Goal: Task Accomplishment & Management: Complete application form

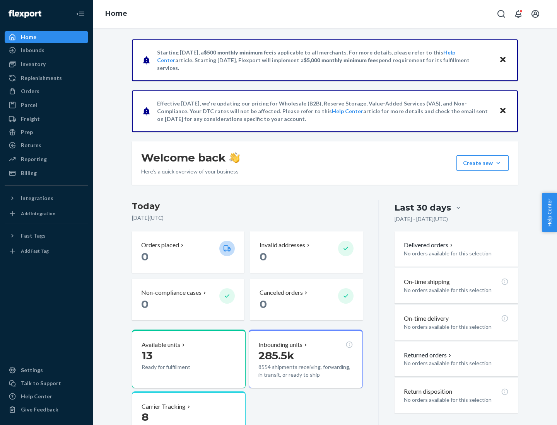
click at [498, 163] on button "Create new Create new inbound Create new order Create new product" at bounding box center [482, 162] width 52 height 15
click at [46, 50] on div "Inbounds" at bounding box center [46, 50] width 82 height 11
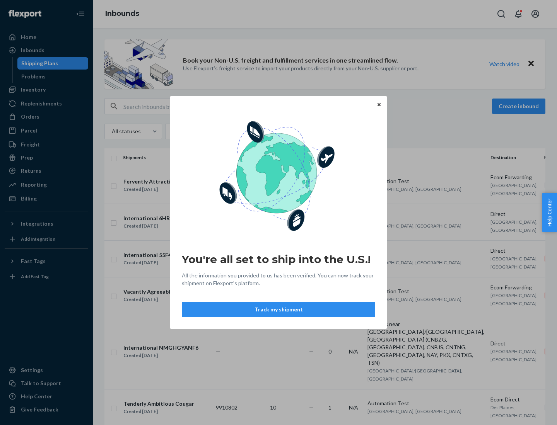
click at [278, 310] on button "Track my shipment" at bounding box center [278, 309] width 193 height 15
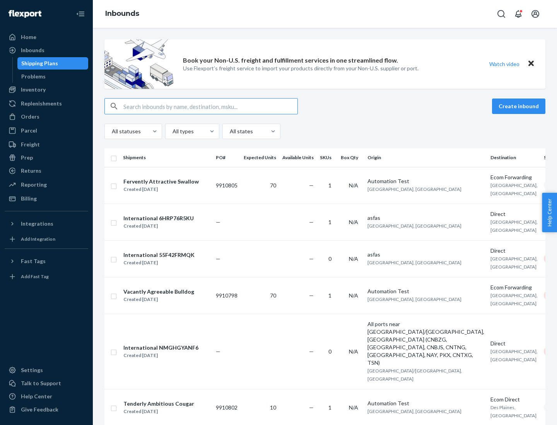
click at [520, 106] on button "Create inbound" at bounding box center [518, 106] width 53 height 15
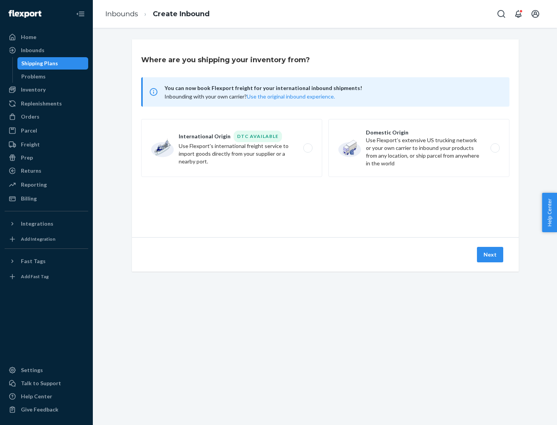
click at [232, 148] on label "International Origin DTC Available Use Flexport's international freight service…" at bounding box center [231, 148] width 181 height 58
click at [307, 148] on input "International Origin DTC Available Use Flexport's international freight service…" at bounding box center [309, 148] width 5 height 5
radio input "true"
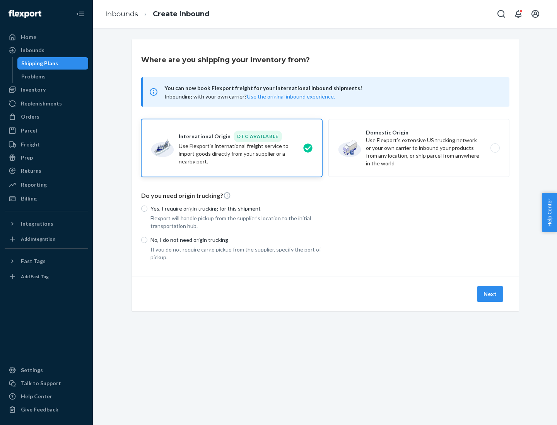
click at [236, 240] on p "No, I do not need origin trucking" at bounding box center [236, 240] width 172 height 8
click at [147, 240] on input "No, I do not need origin trucking" at bounding box center [144, 240] width 6 height 6
radio input "true"
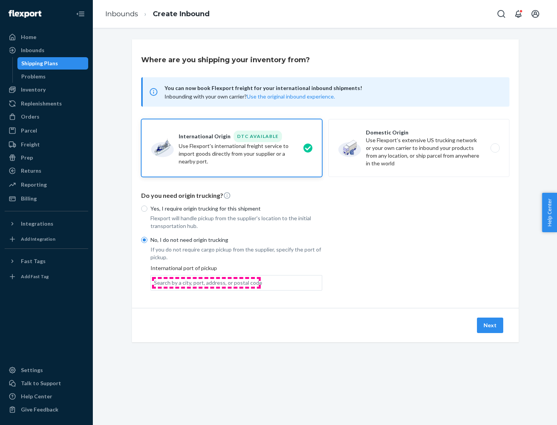
click at [206, 283] on div "Search by a city, port, address, or postal code" at bounding box center [208, 283] width 108 height 8
click at [155, 283] on input "Search by a city, port, address, or postal code" at bounding box center [154, 283] width 1 height 8
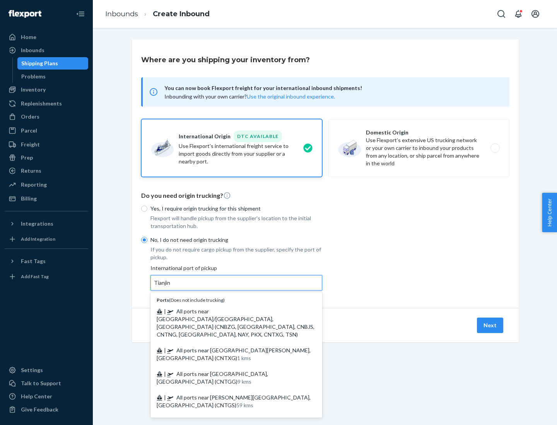
click at [228, 311] on span "| All ports near [GEOGRAPHIC_DATA]/[GEOGRAPHIC_DATA], [GEOGRAPHIC_DATA] (CNBZG,…" at bounding box center [236, 323] width 158 height 30
click at [171, 287] on input "Tianjin" at bounding box center [162, 283] width 17 height 8
type input "All ports near [GEOGRAPHIC_DATA]/[GEOGRAPHIC_DATA], [GEOGRAPHIC_DATA] (CNBZG, […"
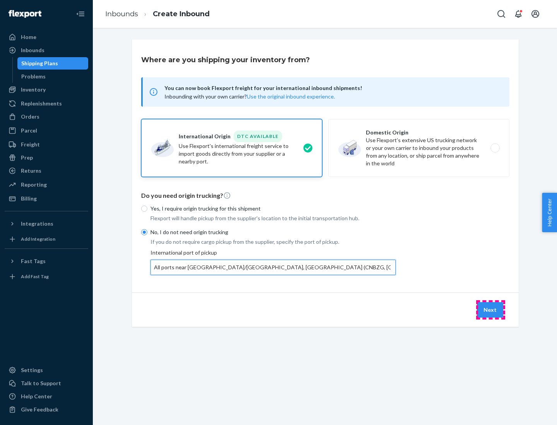
click at [490, 310] on button "Next" at bounding box center [490, 309] width 26 height 15
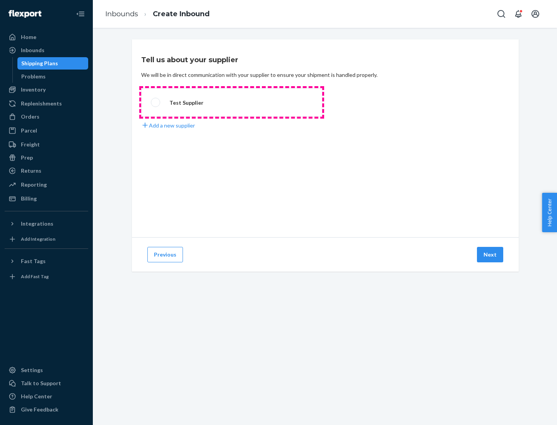
click at [232, 102] on label "Test Supplier" at bounding box center [231, 102] width 181 height 29
click at [156, 102] on input "Test Supplier" at bounding box center [153, 102] width 5 height 5
radio input "true"
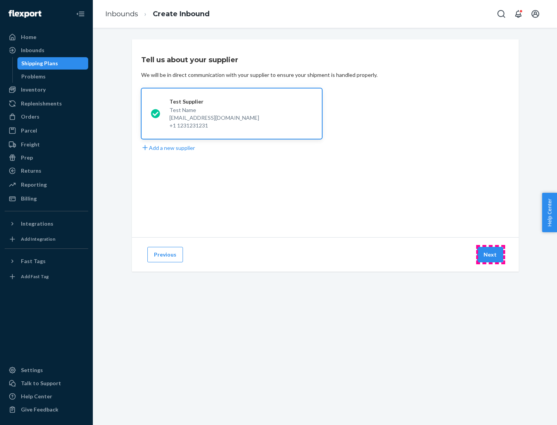
click at [490, 255] on button "Next" at bounding box center [490, 254] width 26 height 15
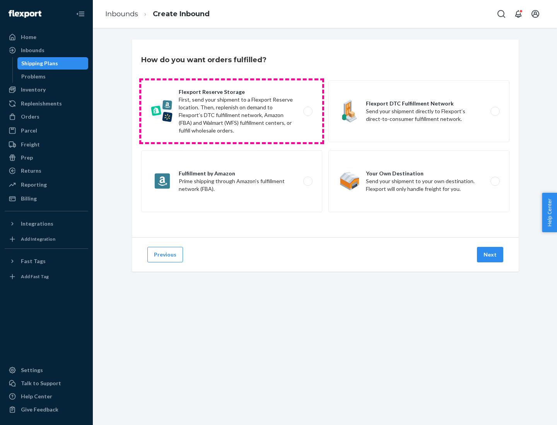
click at [232, 111] on label "Flexport Reserve Storage First, send your shipment to a Flexport Reserve locati…" at bounding box center [231, 111] width 181 height 62
click at [307, 111] on input "Flexport Reserve Storage First, send your shipment to a Flexport Reserve locati…" at bounding box center [309, 111] width 5 height 5
radio input "true"
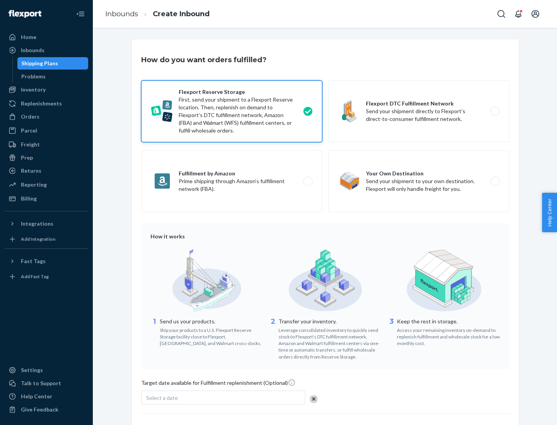
scroll to position [63, 0]
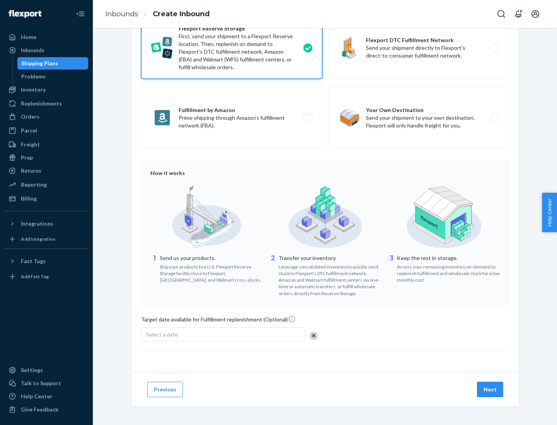
click at [490, 389] on button "Next" at bounding box center [490, 389] width 26 height 15
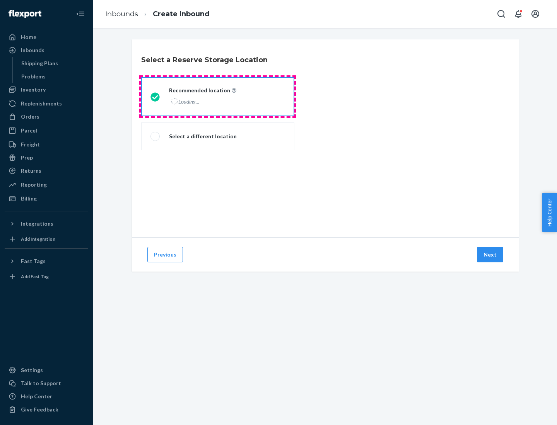
click at [218, 97] on div "Loading..." at bounding box center [202, 101] width 66 height 11
click at [155, 97] on input "Recommended location Loading..." at bounding box center [152, 96] width 5 height 5
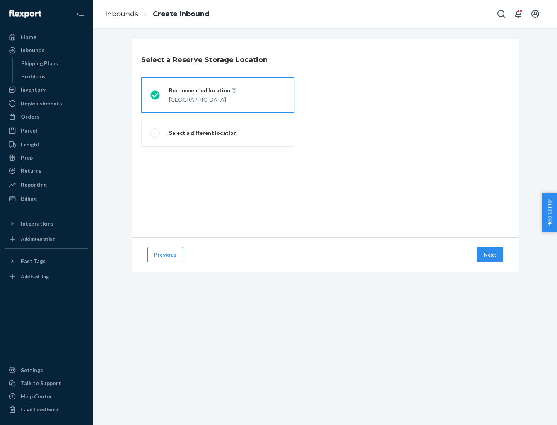
click at [490, 255] on button "Next" at bounding box center [490, 254] width 26 height 15
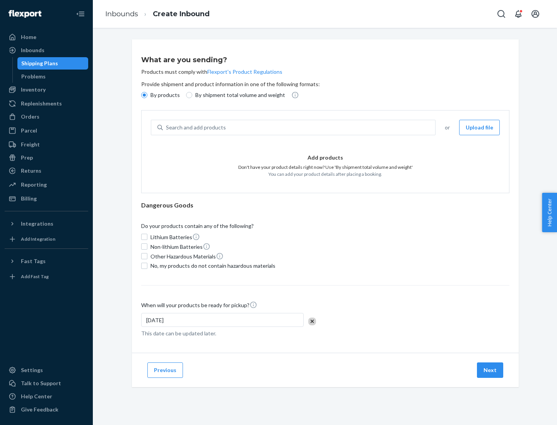
click at [299, 128] on div "Search and add products" at bounding box center [299, 128] width 272 height 14
click at [167, 128] on input "Search and add products" at bounding box center [166, 128] width 1 height 8
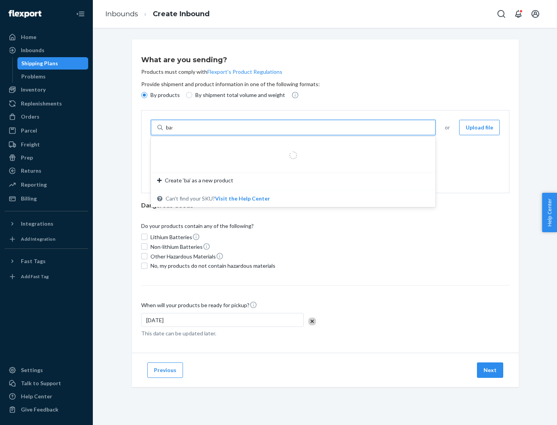
type input "basic"
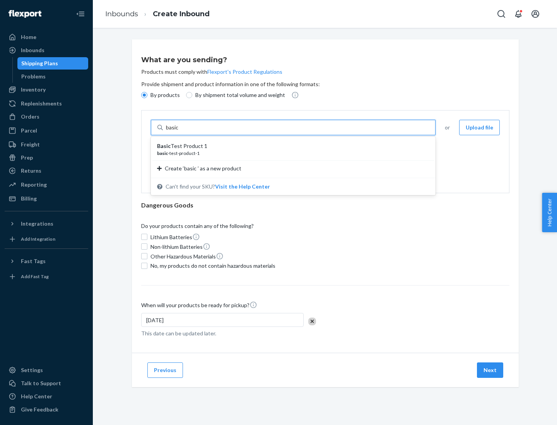
click at [290, 146] on div "Basic Test Product 1" at bounding box center [290, 146] width 266 height 8
click at [180, 131] on input "basic" at bounding box center [173, 128] width 14 height 8
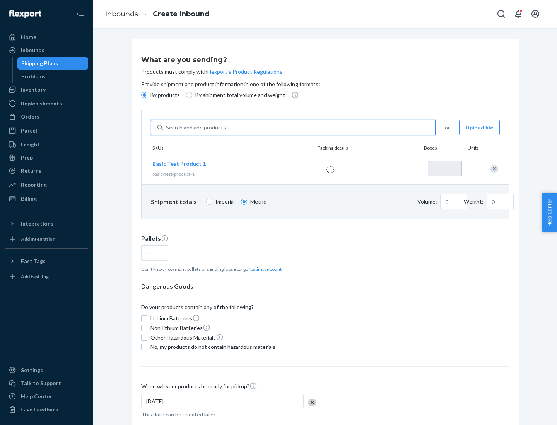
type input "1"
type input "1.09"
type input "3.27"
type input "3"
type input "0.01"
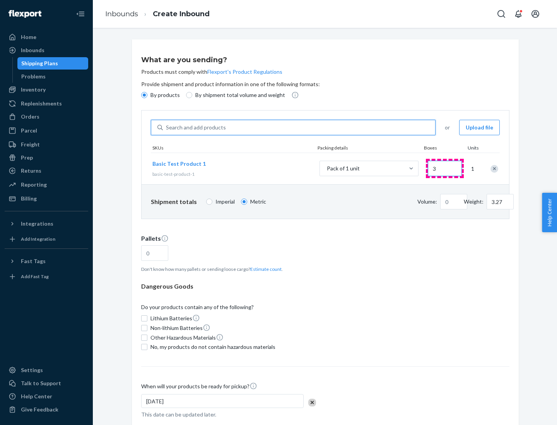
type input "32.66"
type input "30"
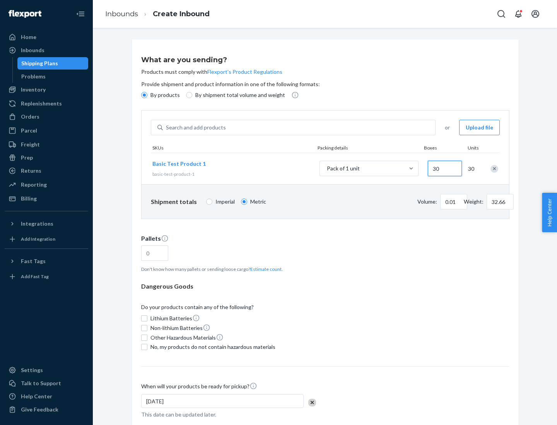
type input "0.07"
type input "326.59"
type input "300"
type input "0.68"
type input "3265.86"
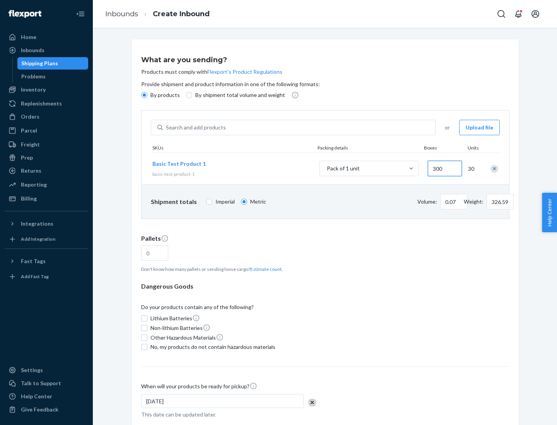
type input "3000"
type input "1.09"
type input "1"
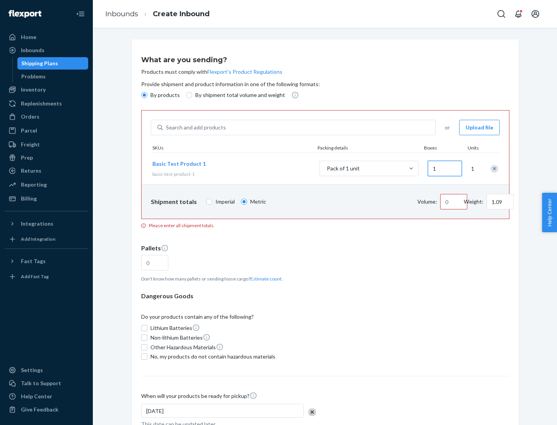
type input "10.89"
type input "10"
type input "0.02"
type input "108.86"
type input "100"
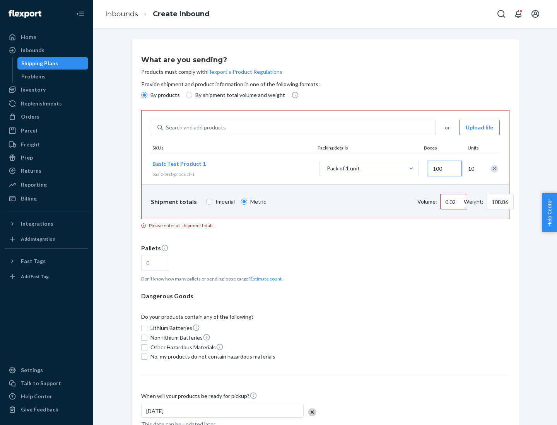
type input "0.23"
type input "1088.62"
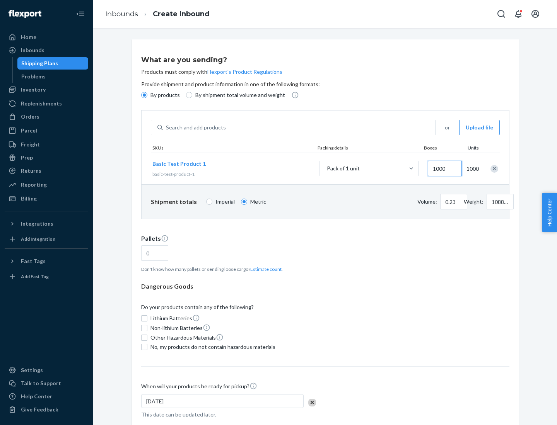
scroll to position [27, 0]
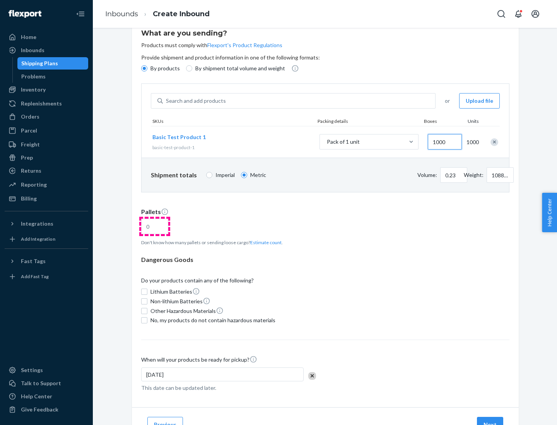
type input "1000"
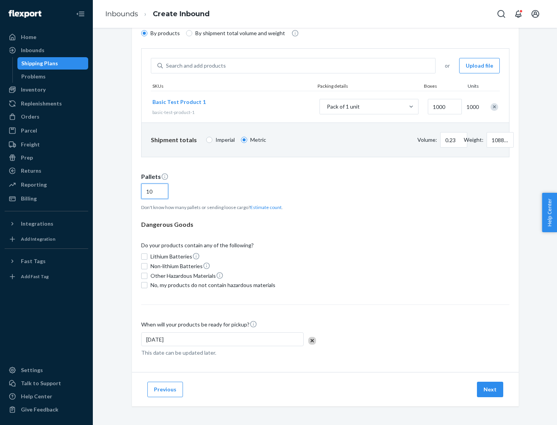
type input "10"
click at [211, 285] on span "No, my products do not contain hazardous materials" at bounding box center [212, 285] width 125 height 8
click at [147, 285] on input "No, my products do not contain hazardous materials" at bounding box center [144, 285] width 6 height 6
checkbox input "true"
click at [490, 390] on button "Next" at bounding box center [490, 389] width 26 height 15
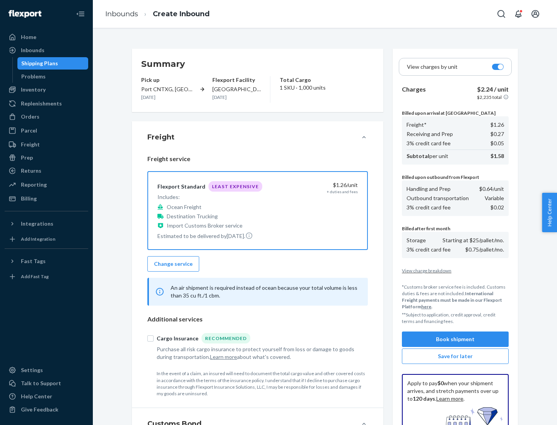
scroll to position [113, 0]
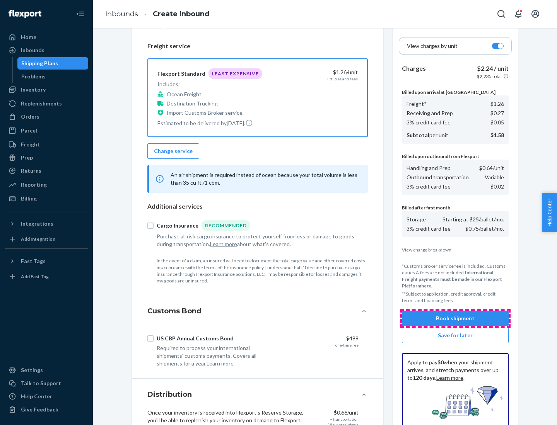
click at [455, 319] on button "Book shipment" at bounding box center [455, 318] width 107 height 15
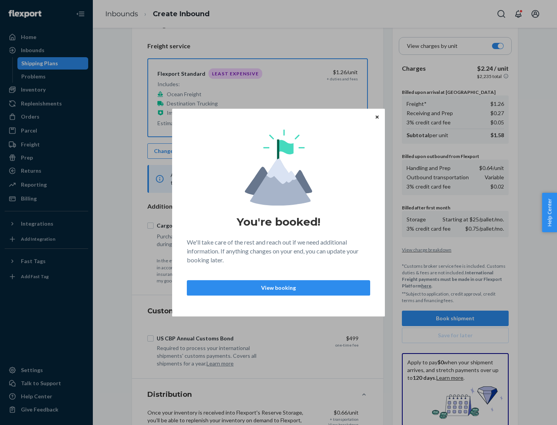
click at [278, 288] on p "View booking" at bounding box center [278, 288] width 170 height 8
